Goal: Information Seeking & Learning: Learn about a topic

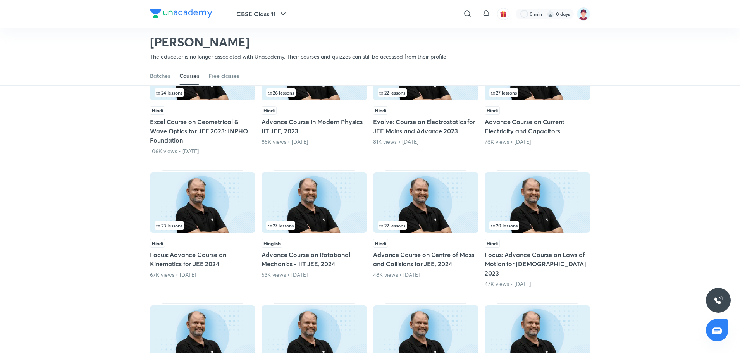
scroll to position [162, 0]
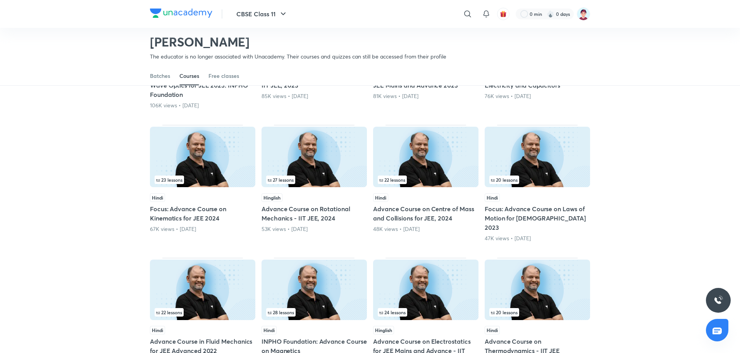
click at [440, 141] on img at bounding box center [425, 157] width 105 height 60
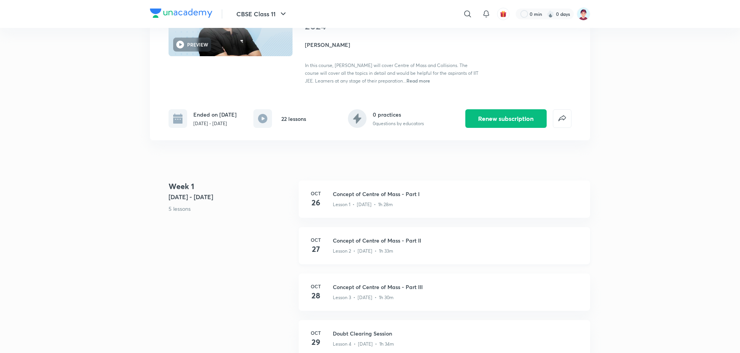
scroll to position [129, 0]
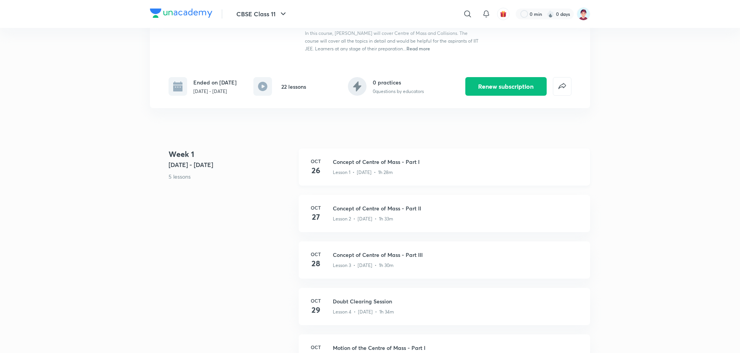
click at [359, 166] on h3 "Concept of Centre of Mass - Part I" at bounding box center [457, 162] width 248 height 8
click at [370, 175] on p "Lesson 1 • [DATE] • 1h 28m" at bounding box center [363, 172] width 60 height 7
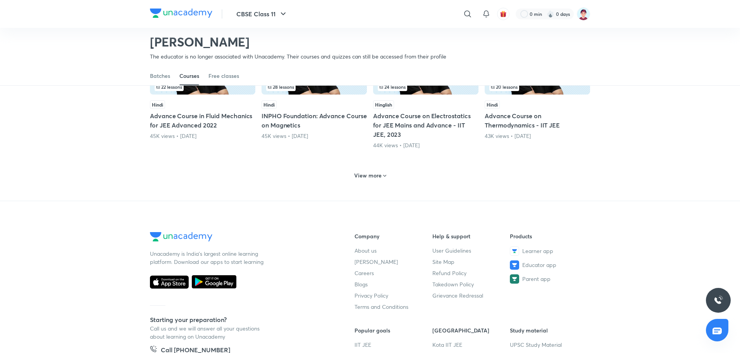
scroll to position [356, 0]
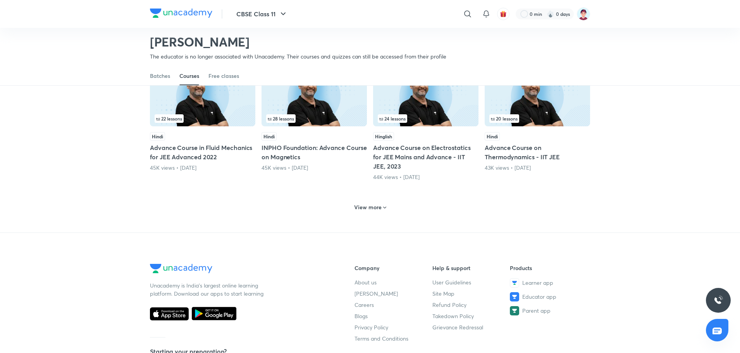
click at [359, 203] on h6 "View more" at bounding box center [368, 207] width 28 height 8
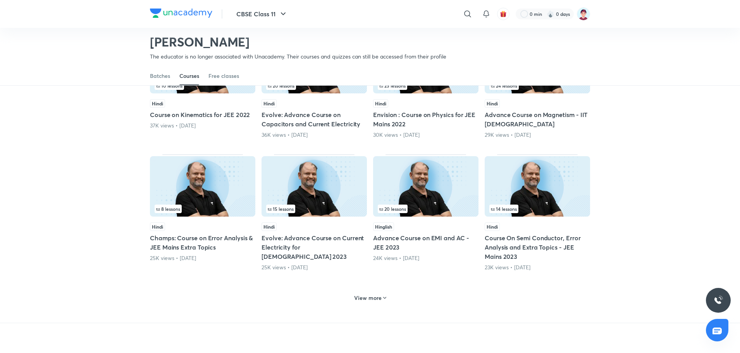
scroll to position [679, 0]
